Goal: Information Seeking & Learning: Learn about a topic

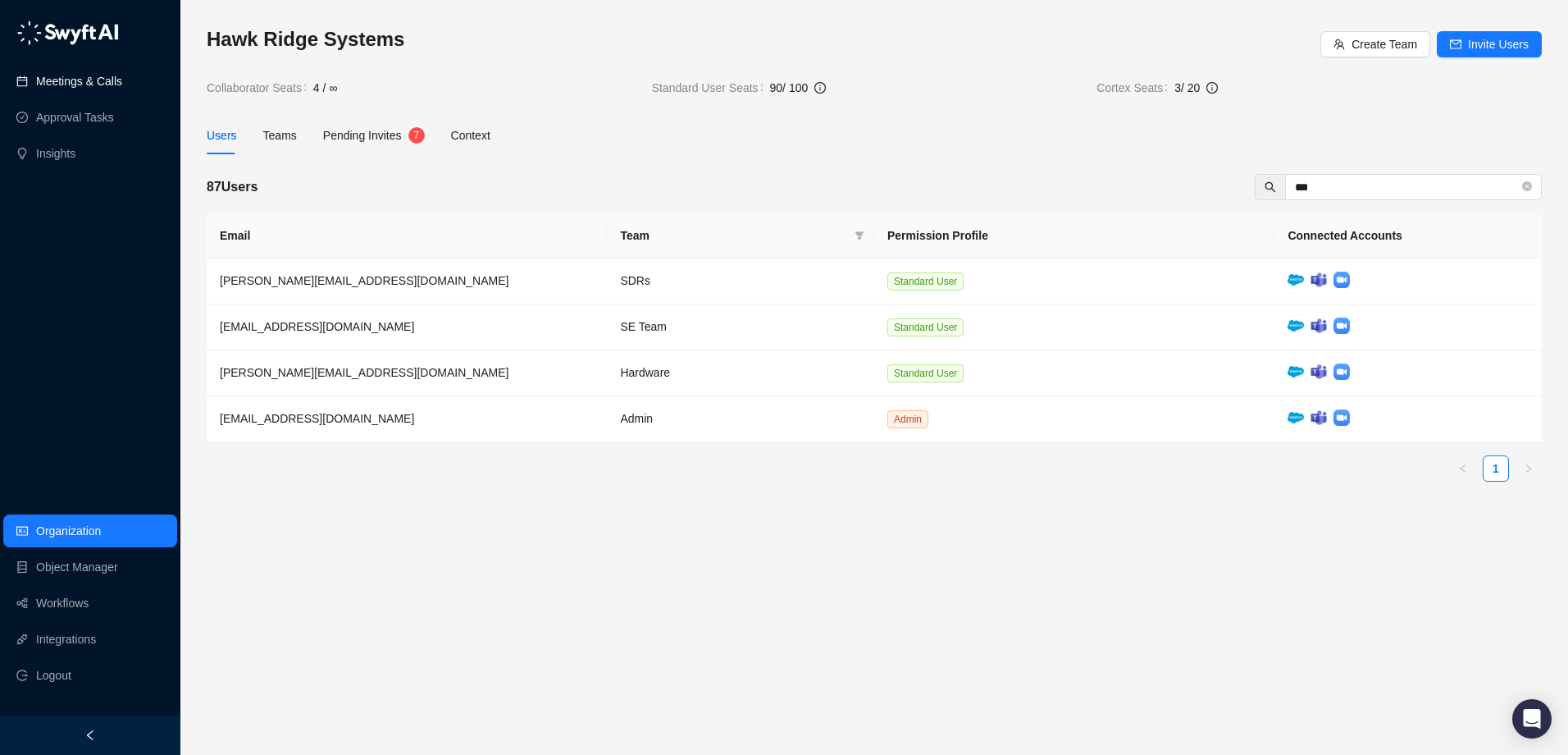
click at [112, 82] on link "Meetings & Calls" at bounding box center [78, 80] width 86 height 33
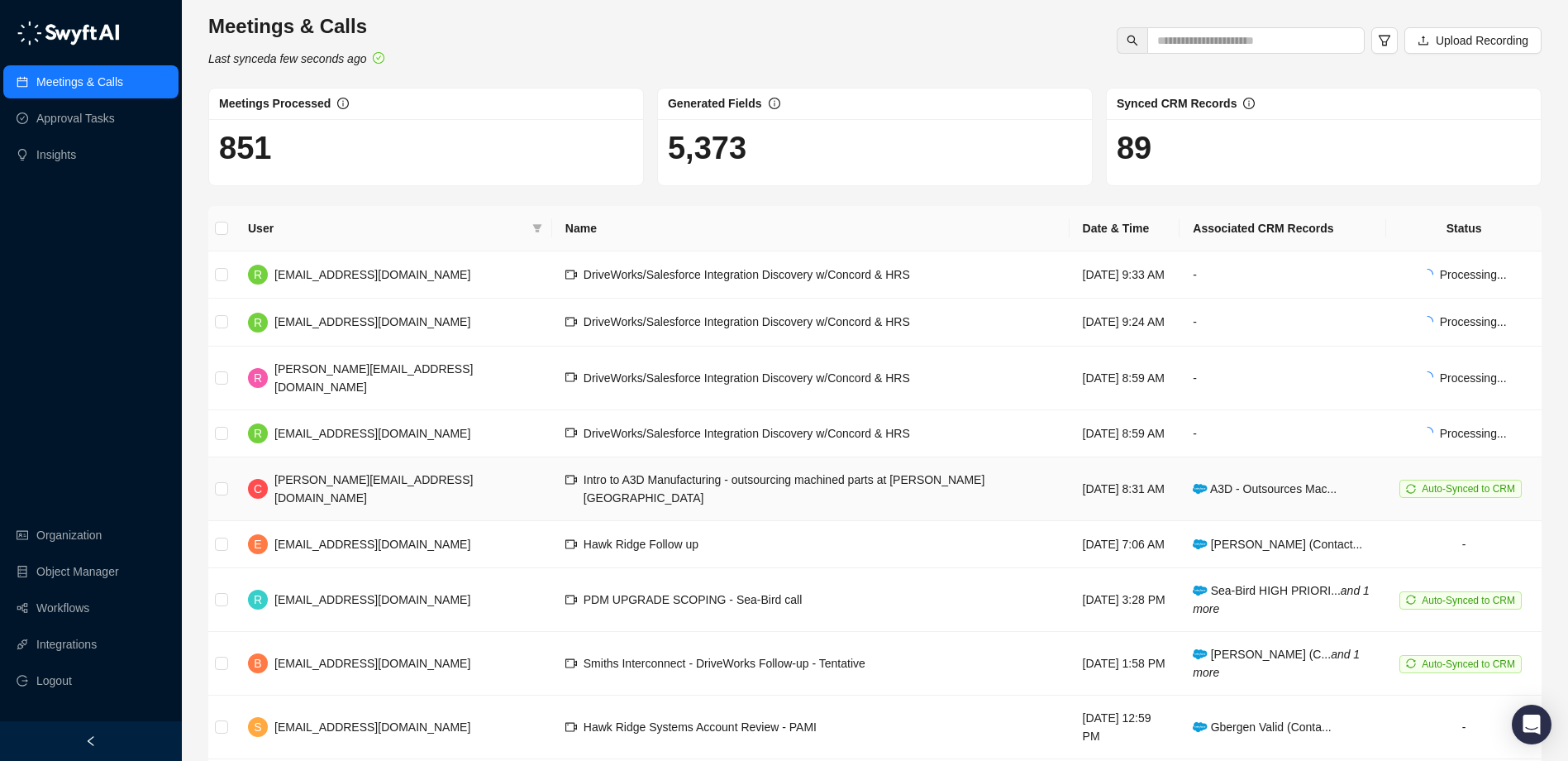
click at [819, 473] on span "Intro to A3D Manufacturing - outsourcing machined parts at [PERSON_NAME][GEOGRA…" at bounding box center [784, 488] width 401 height 31
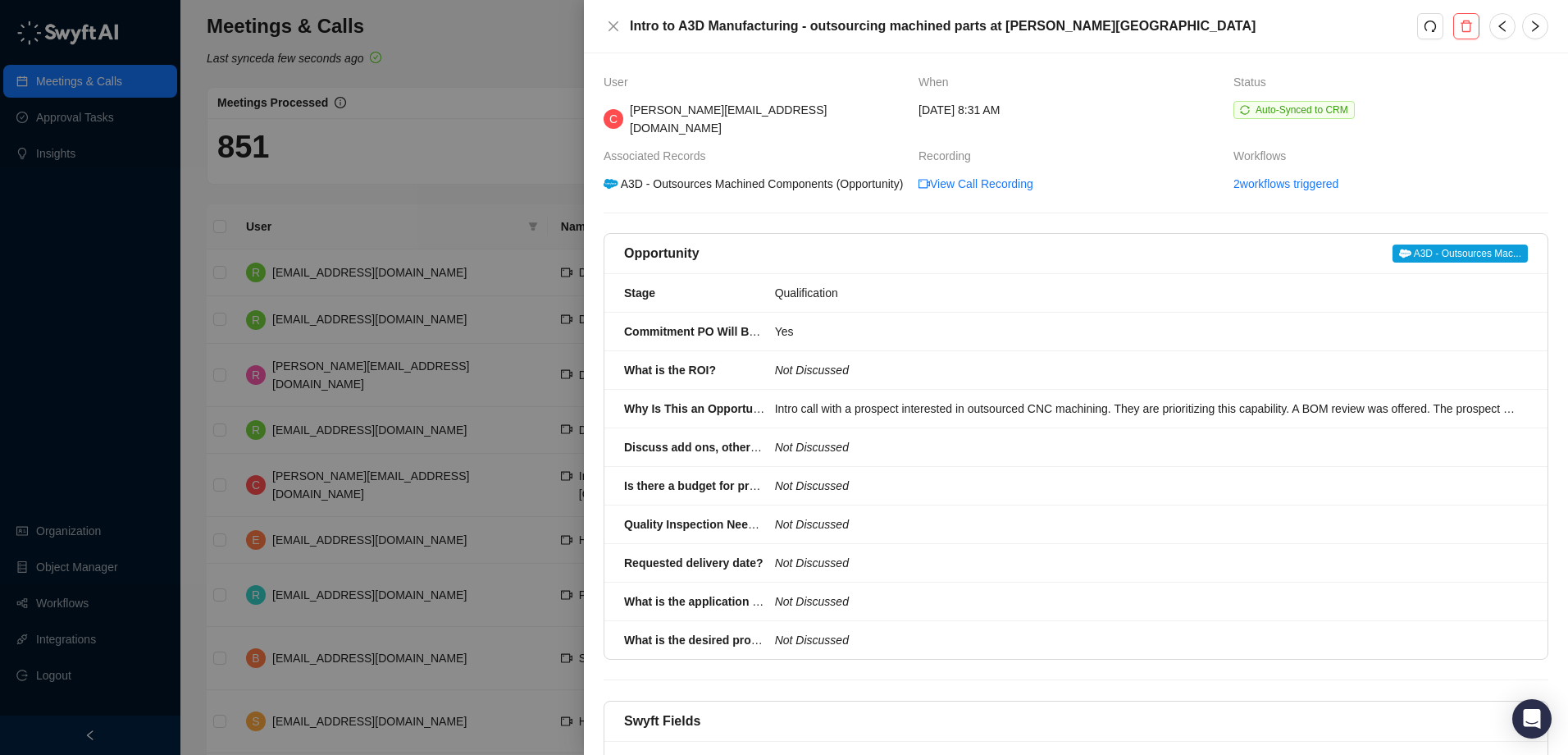
drag, startPoint x: 432, startPoint y: 198, endPoint x: 453, endPoint y: 206, distance: 22.5
click at [432, 198] on div at bounding box center [784, 378] width 1568 height 755
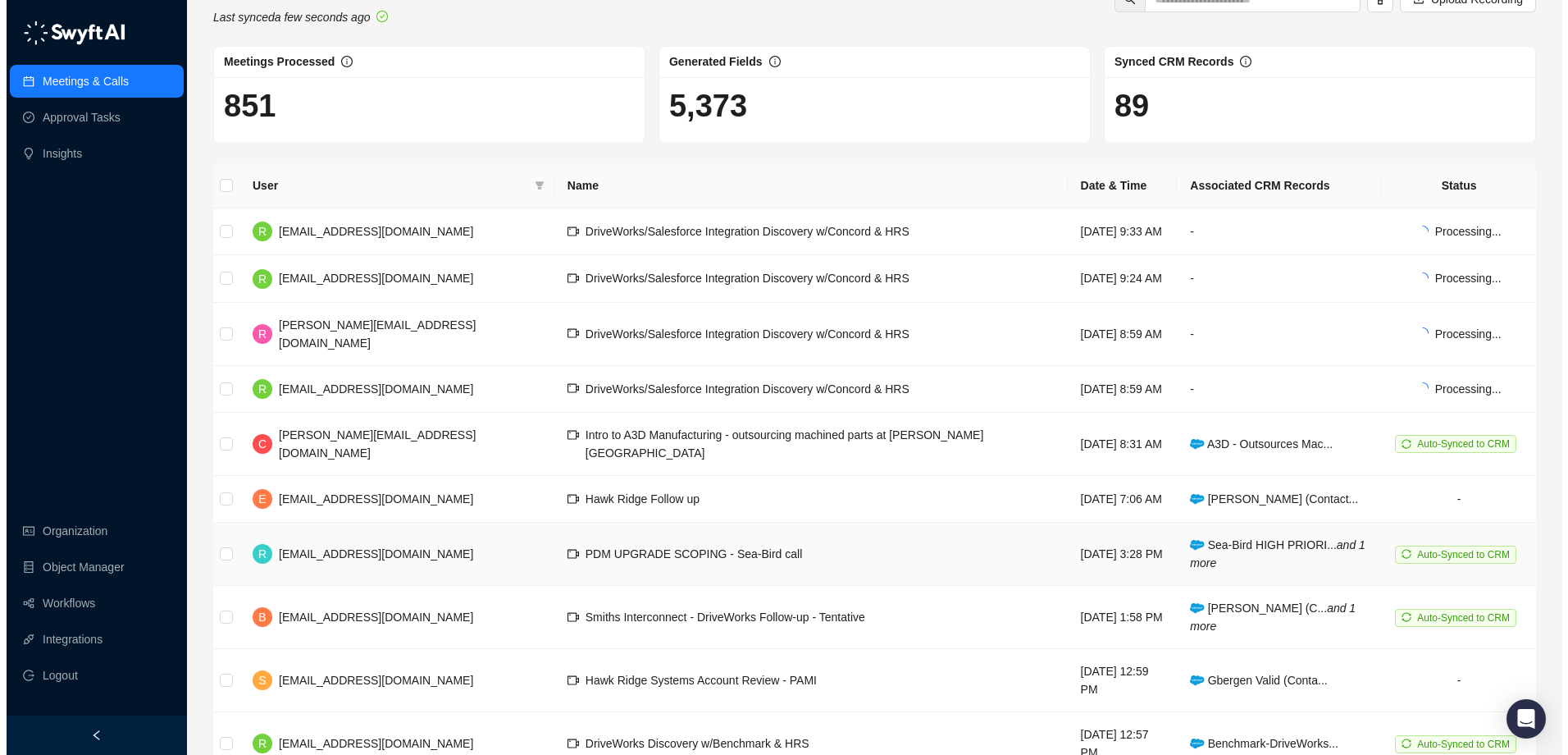
scroll to position [64, 0]
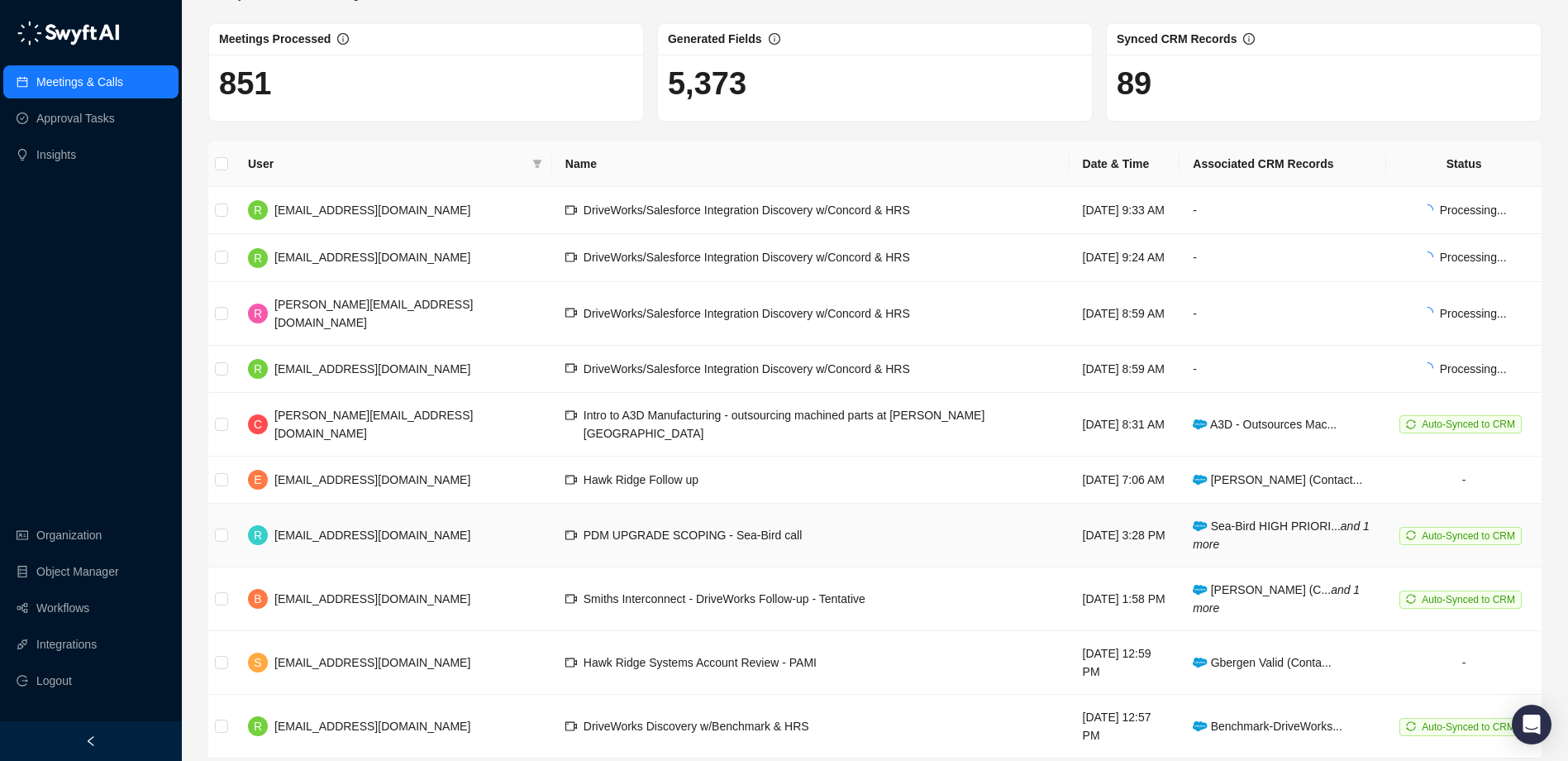
click at [727, 505] on td "PDM UPGRADE SCOPING - Sea-Bird call" at bounding box center [811, 535] width 517 height 64
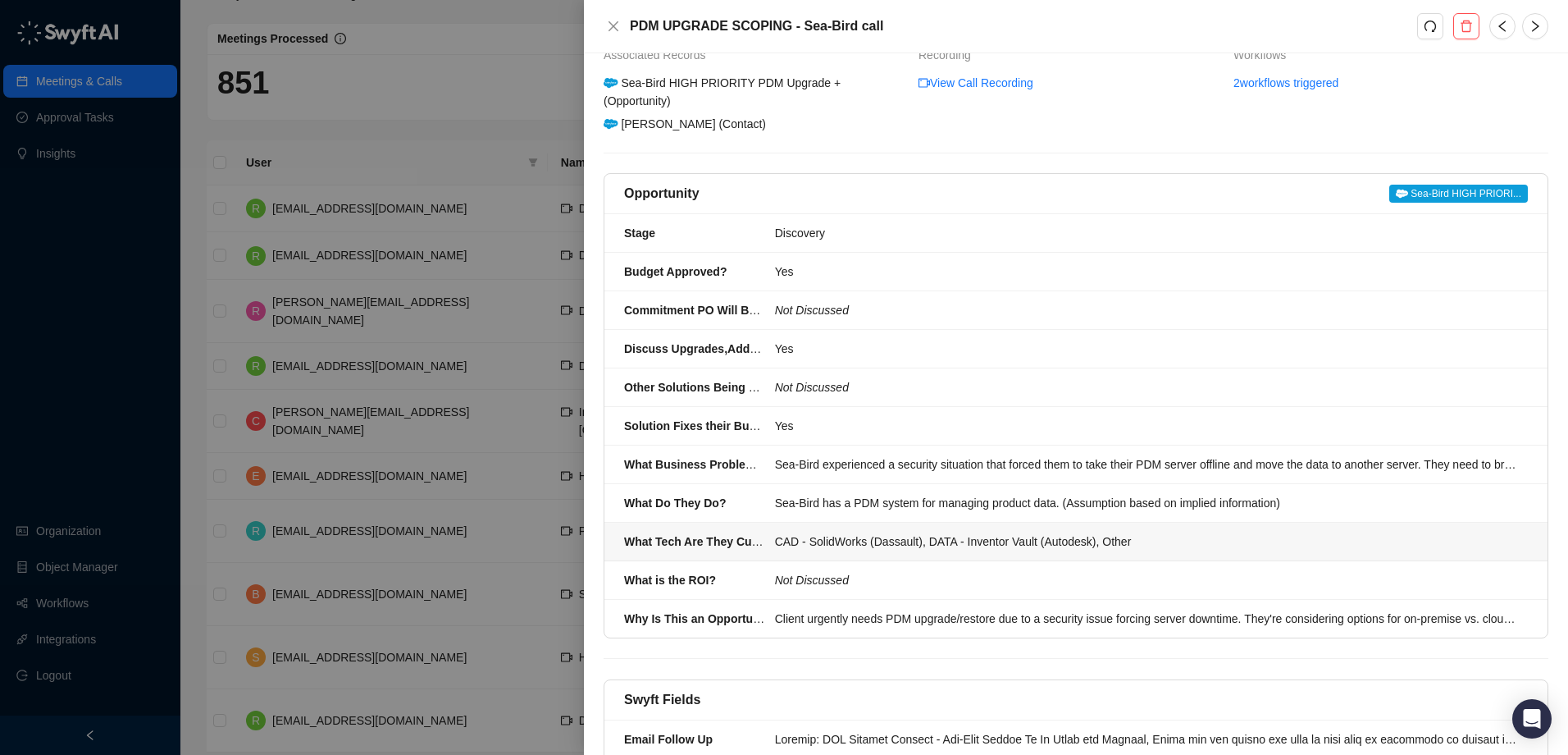
scroll to position [164, 0]
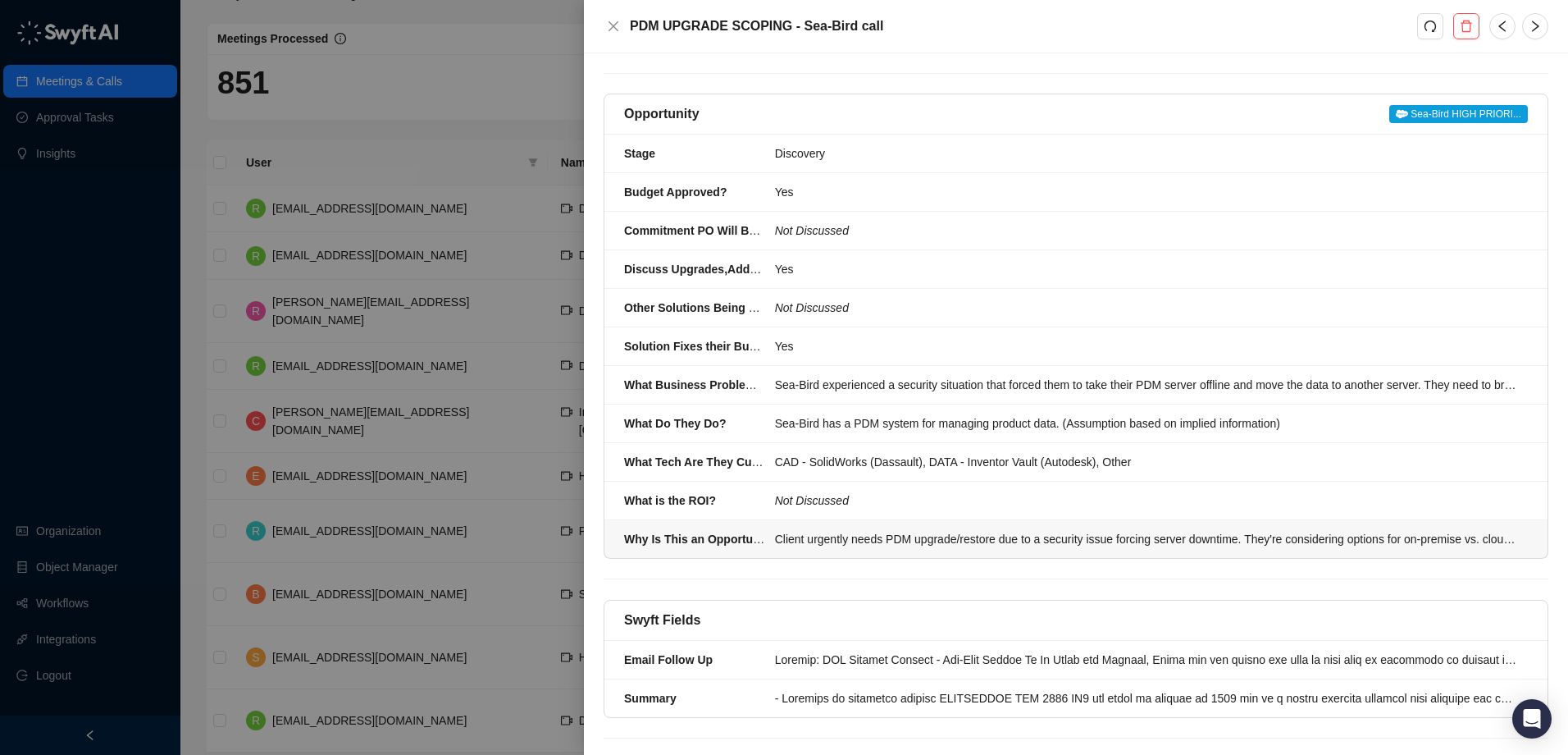
click at [926, 544] on div "Client urgently needs PDM upgrade/restore due to a security issue forcing serve…" at bounding box center [1146, 539] width 743 height 18
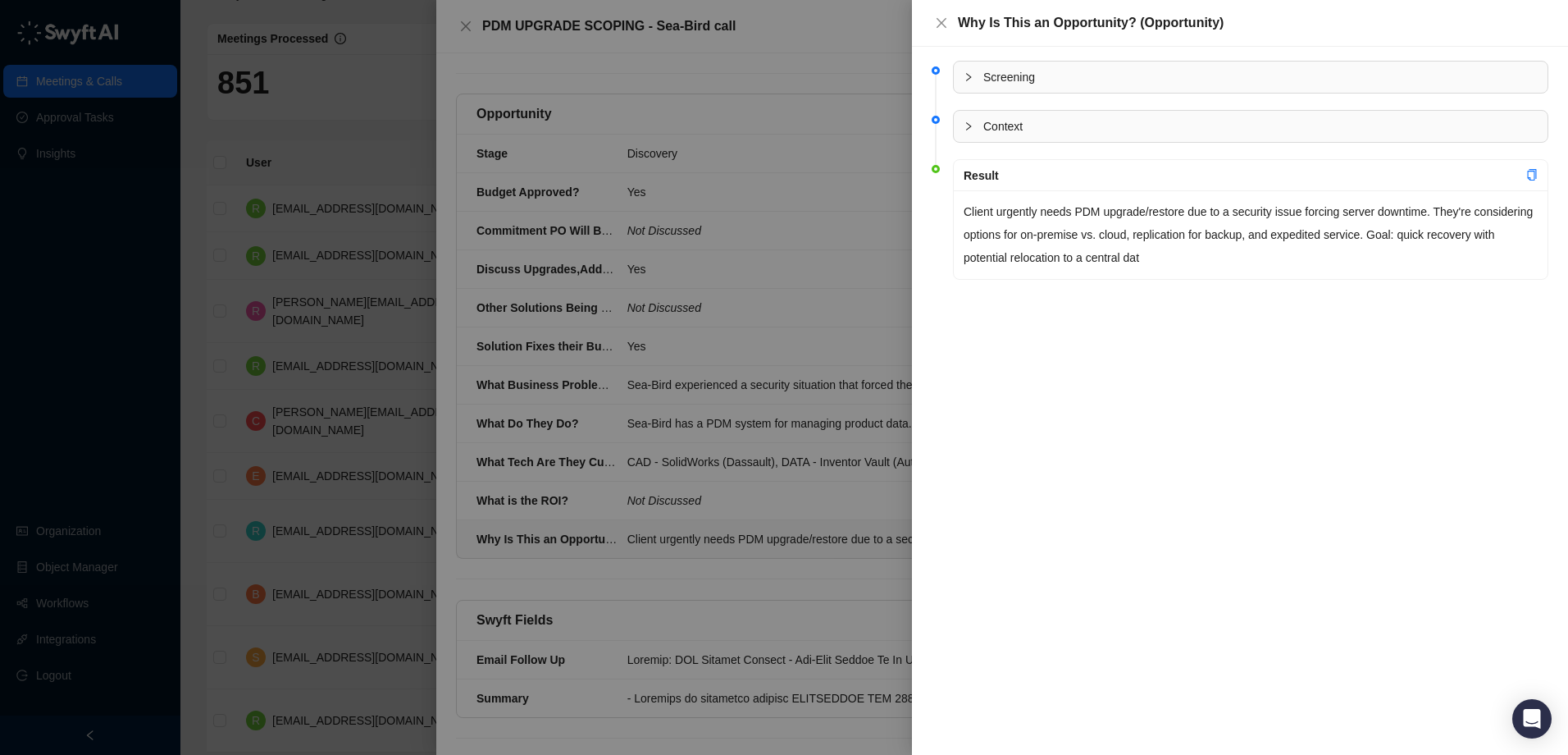
click at [832, 85] on div at bounding box center [784, 378] width 1568 height 755
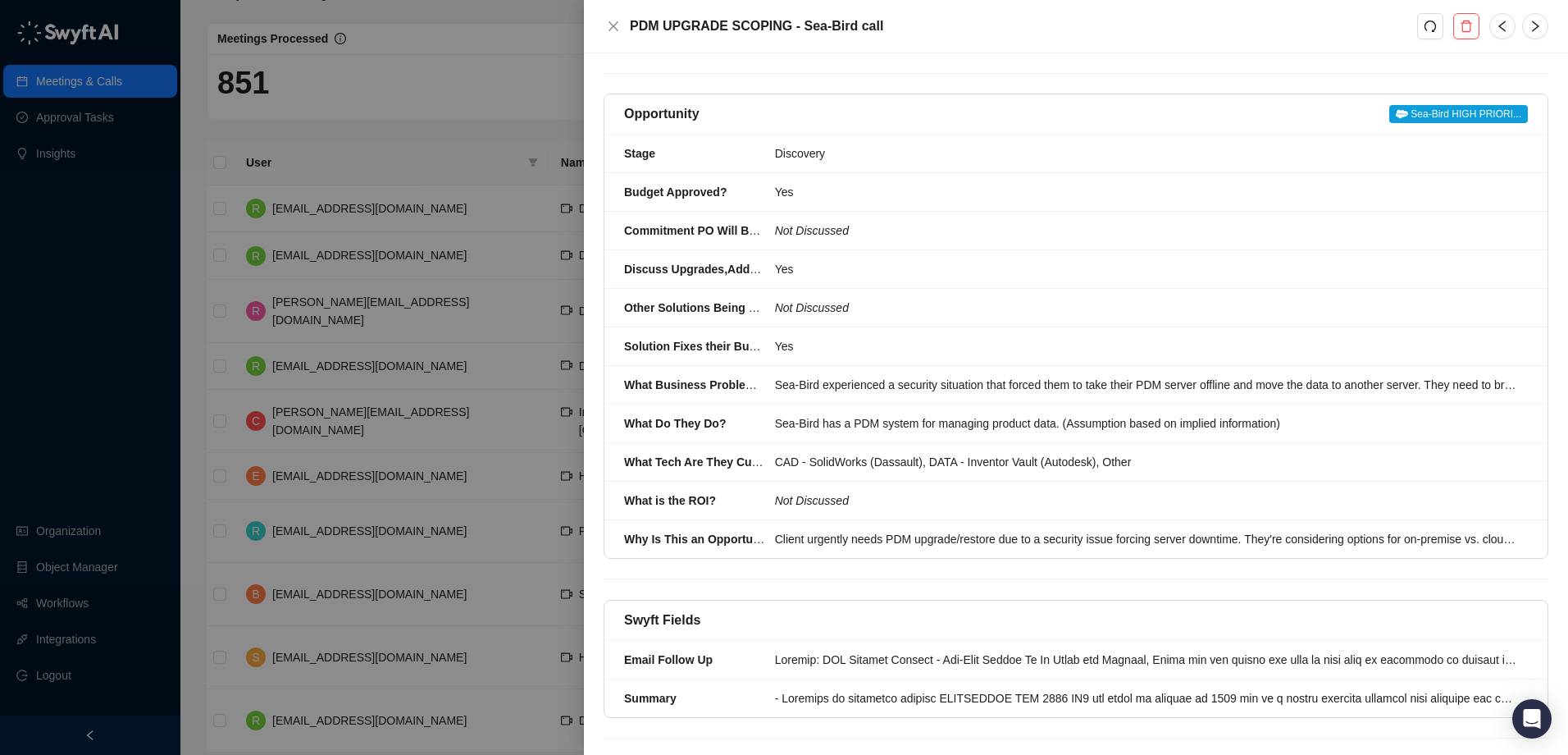
scroll to position [188, 0]
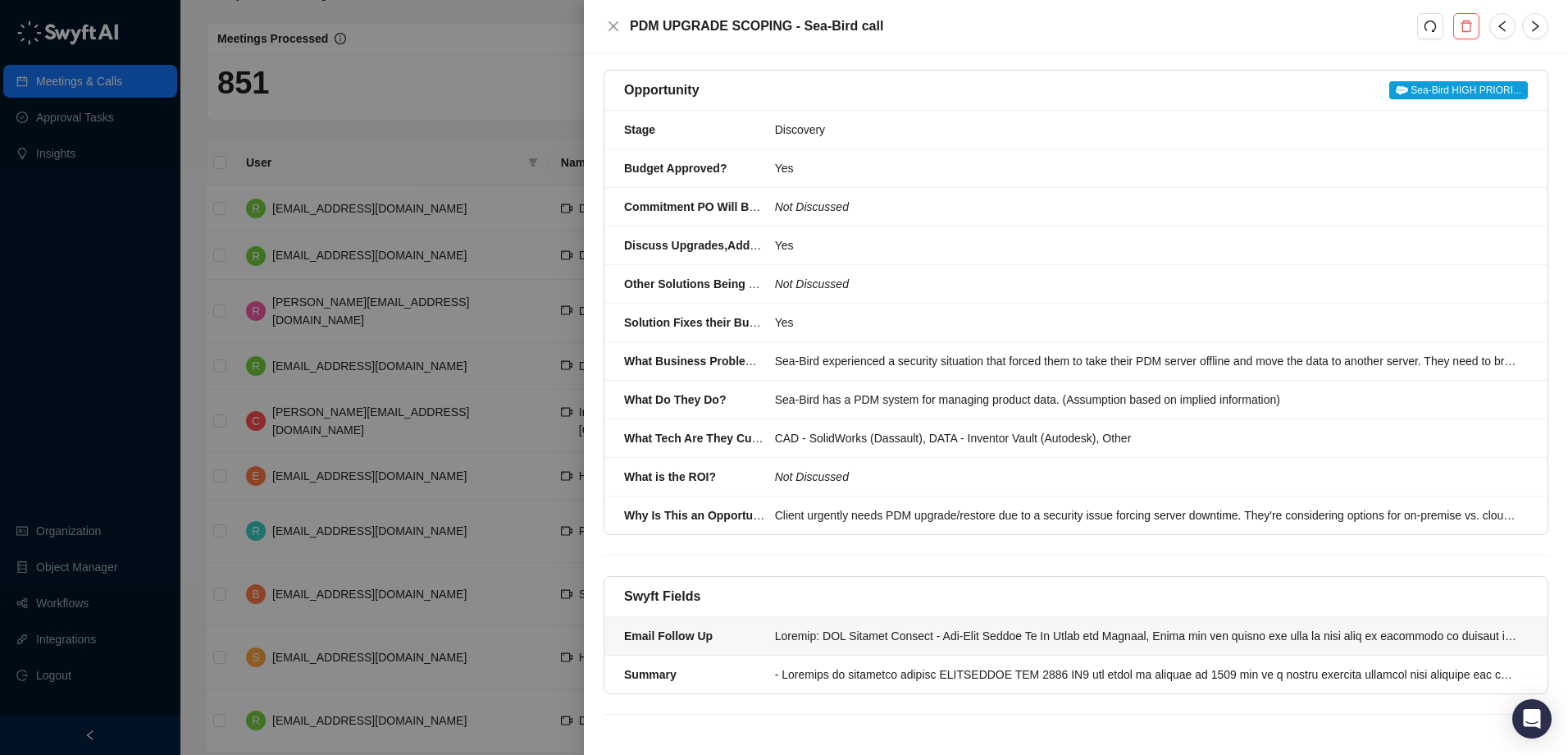
click at [967, 645] on li "Email Follow Up" at bounding box center [1076, 636] width 943 height 39
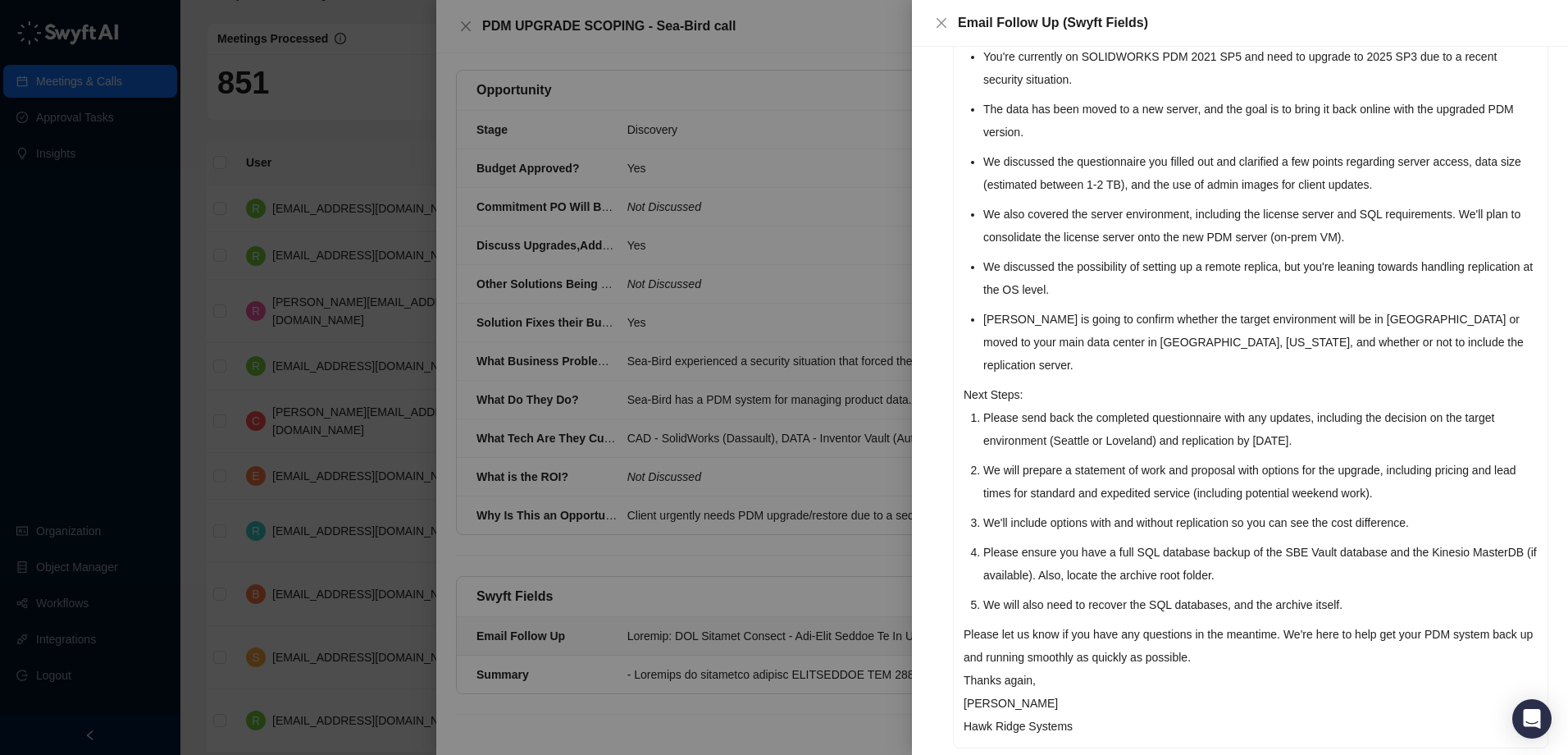
scroll to position [282, 0]
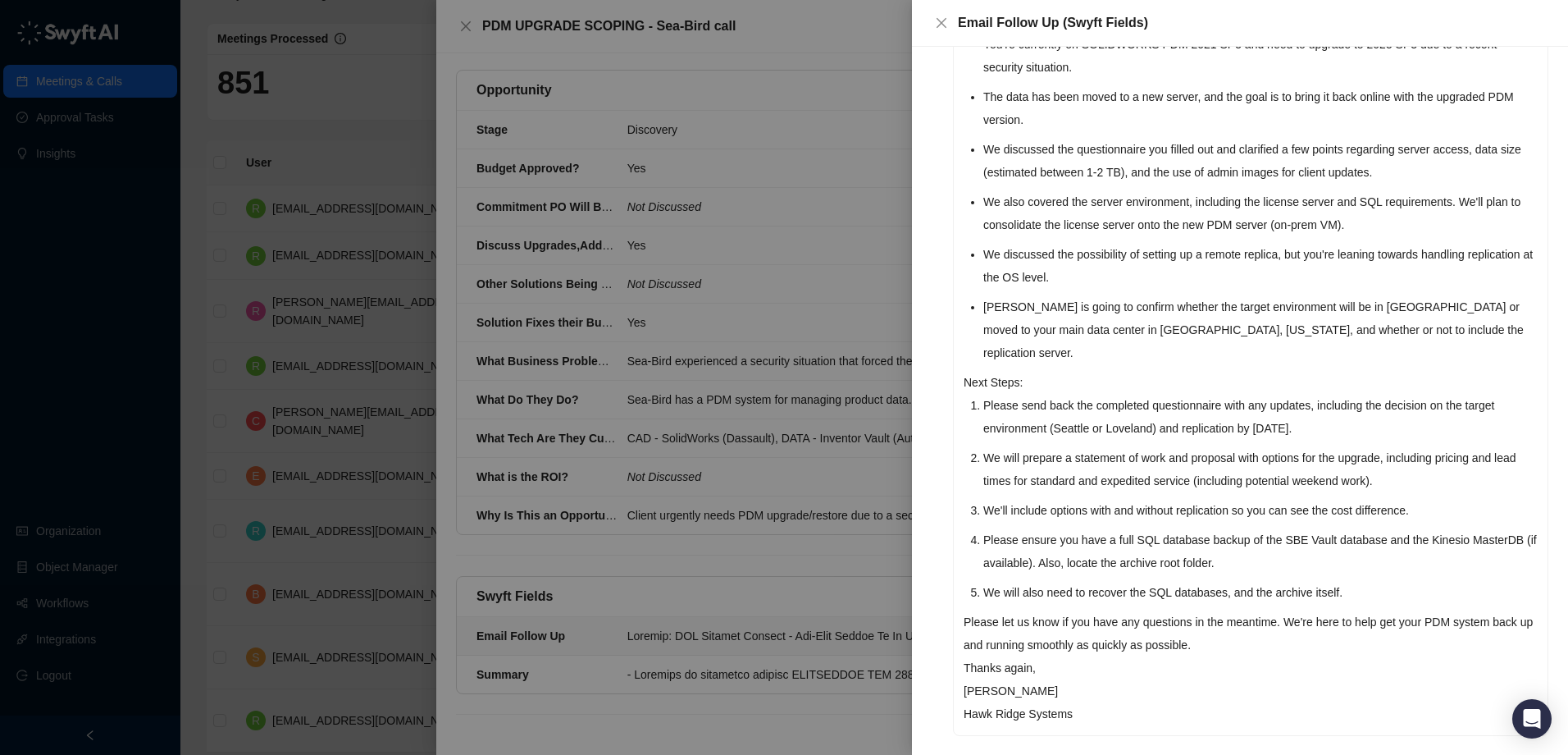
click at [863, 569] on div at bounding box center [784, 378] width 1568 height 755
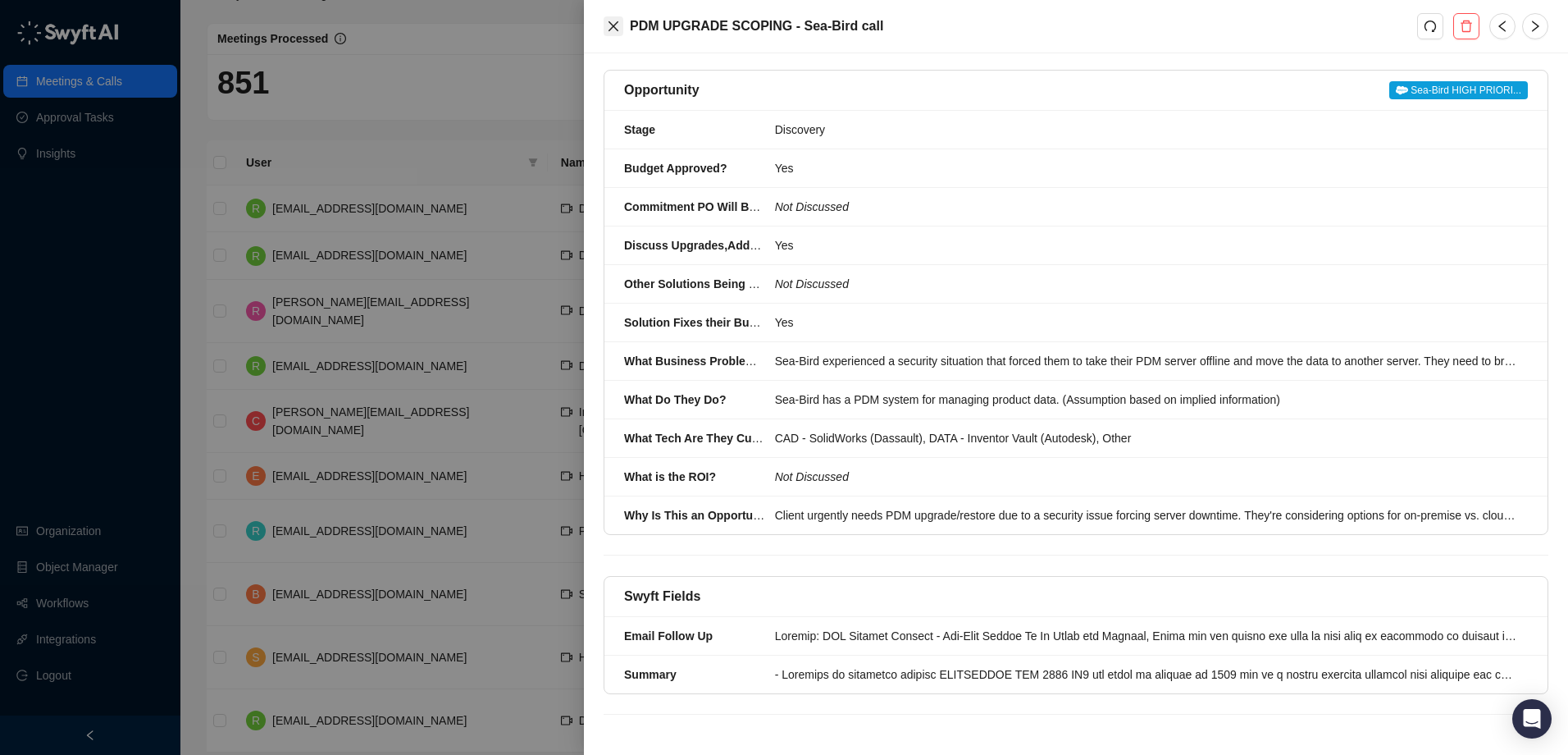
click at [608, 25] on icon "close" at bounding box center [613, 26] width 13 height 13
